Goal: Task Accomplishment & Management: Use online tool/utility

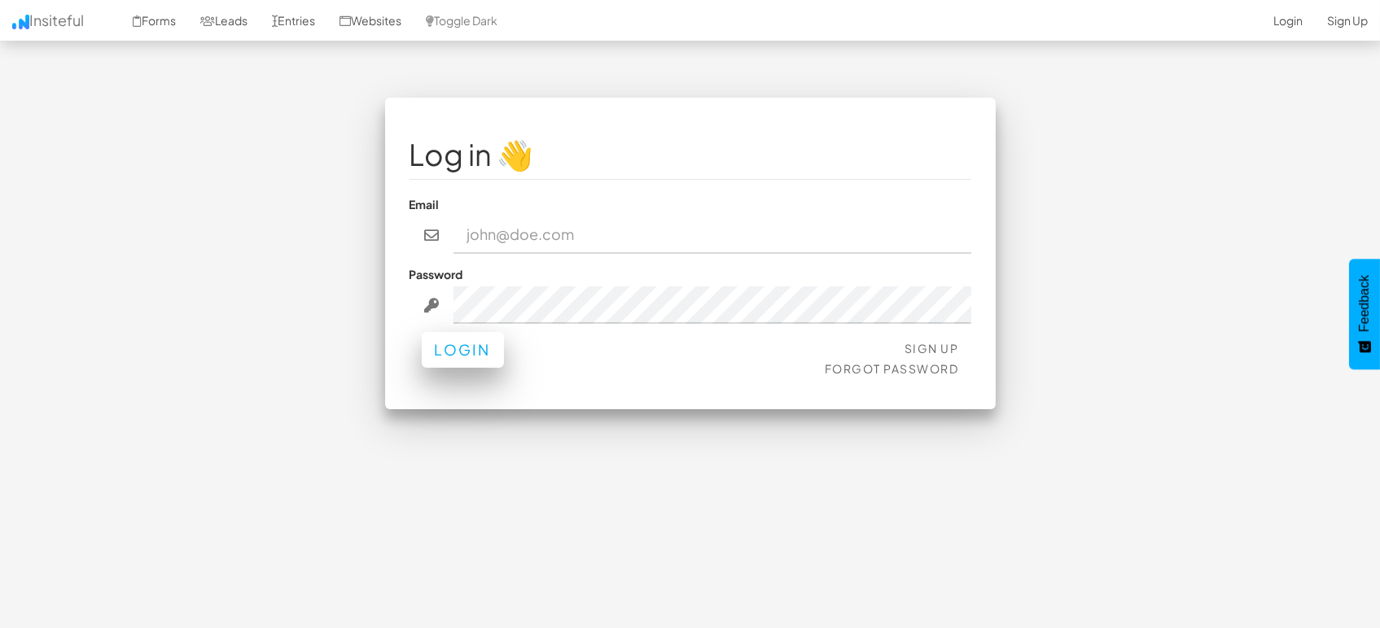
type input "marketing@mapsted.com"
click at [464, 357] on button "Login" at bounding box center [463, 350] width 82 height 36
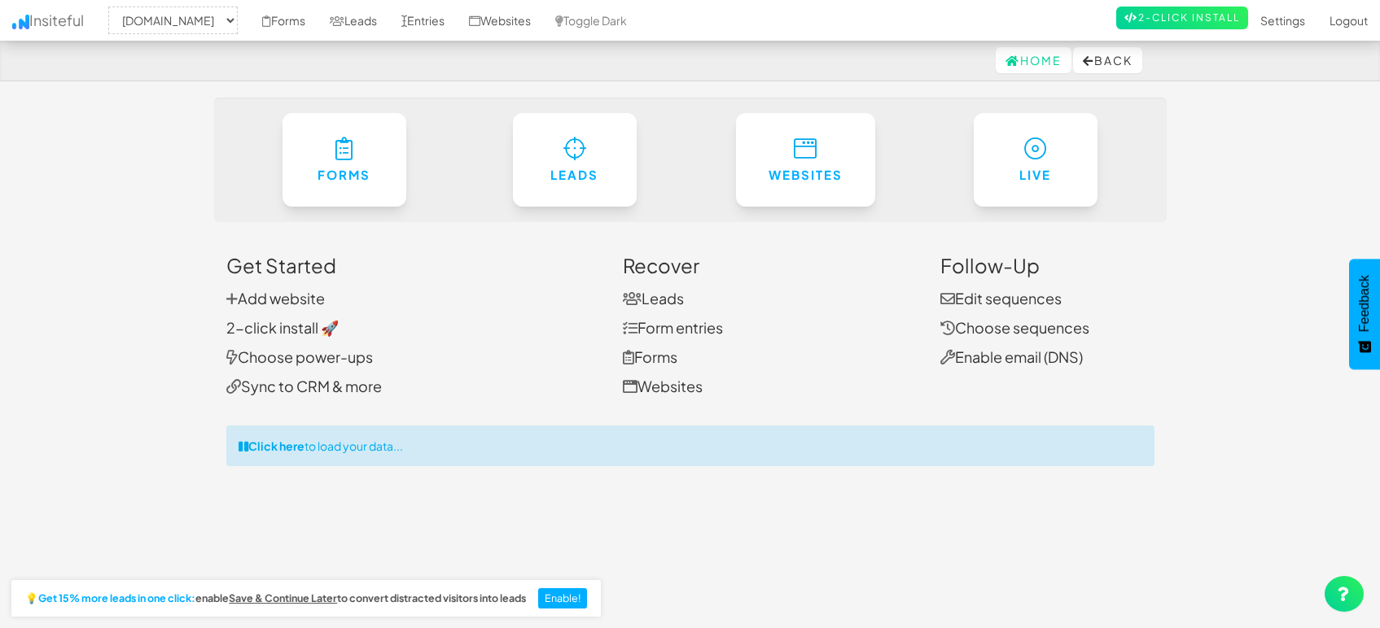
select select "1505"
click at [371, 23] on link "Leads" at bounding box center [353, 20] width 72 height 41
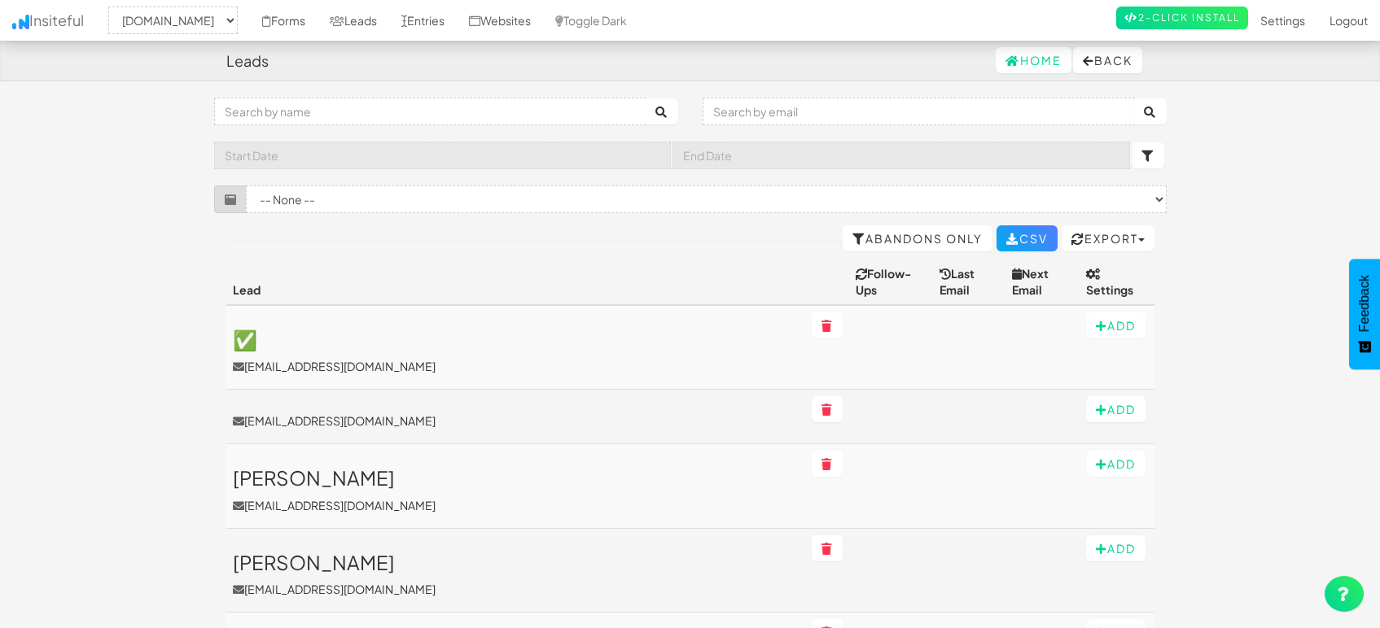
select select "1505"
